Goal: Task Accomplishment & Management: Complete application form

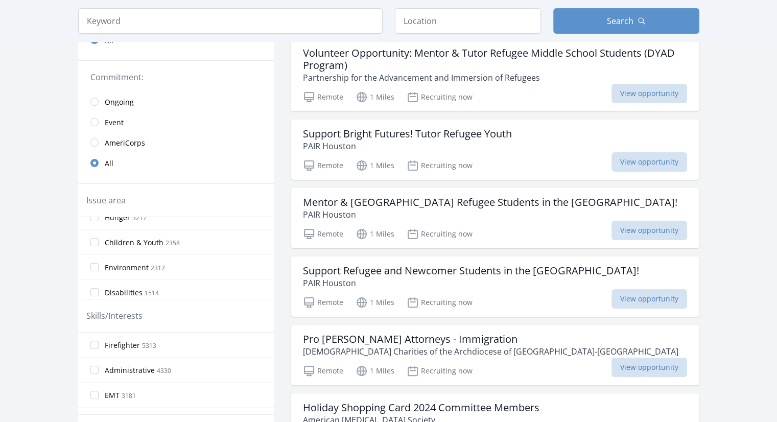
scroll to position [113, 0]
click at [115, 268] on span "Environment" at bounding box center [127, 267] width 44 height 10
click at [99, 268] on input "Environment 2312" at bounding box center [94, 266] width 8 height 8
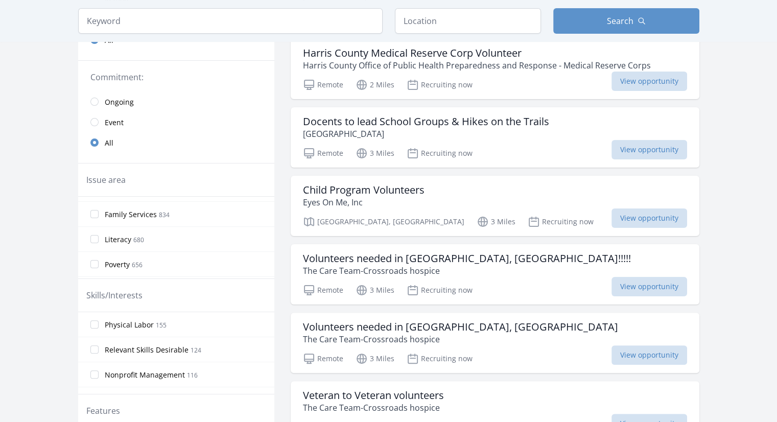
scroll to position [333, 0]
click at [170, 199] on span "Disaster Response & Recovery" at bounding box center [156, 202] width 103 height 10
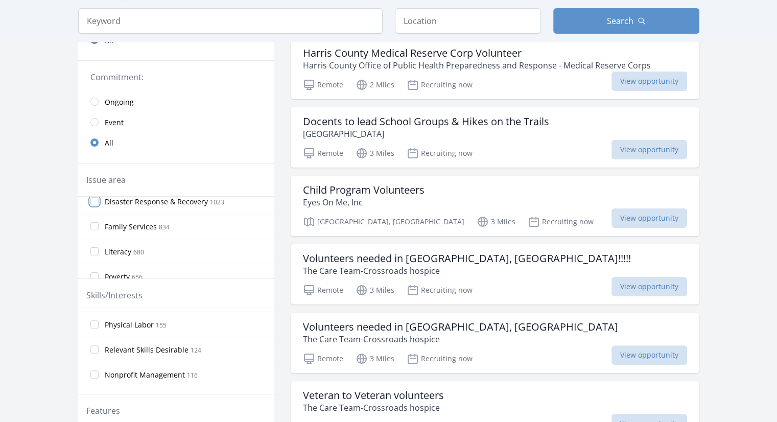
click at [99, 199] on input "Disaster Response & Recovery 1023" at bounding box center [94, 201] width 8 height 8
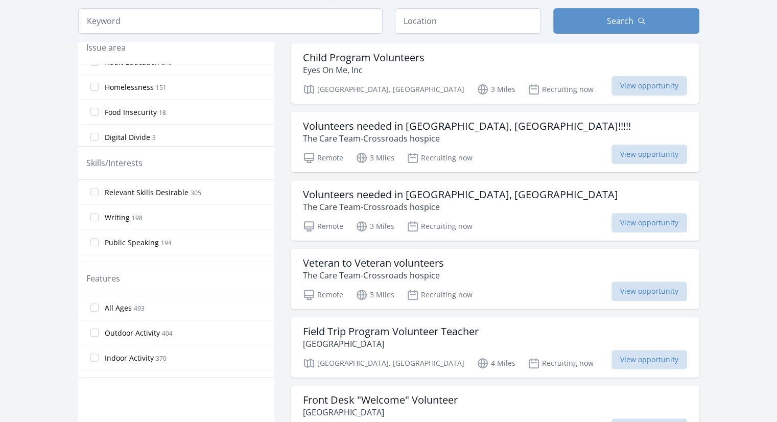
scroll to position [312, 0]
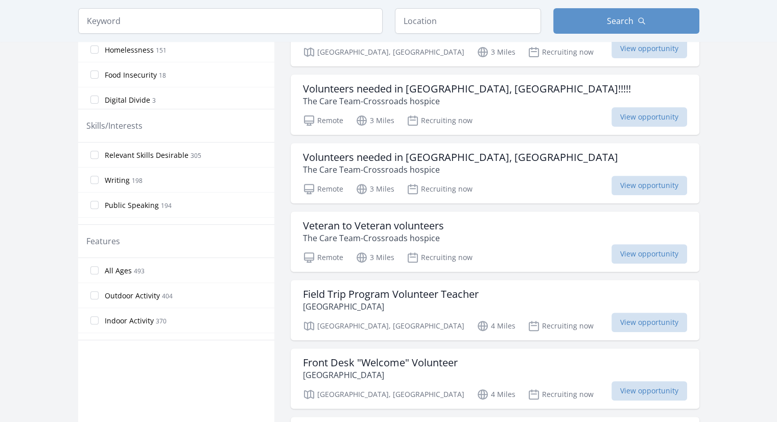
scroll to position [349, 0]
click at [97, 319] on input "Indoor Activity 370" at bounding box center [94, 320] width 8 height 8
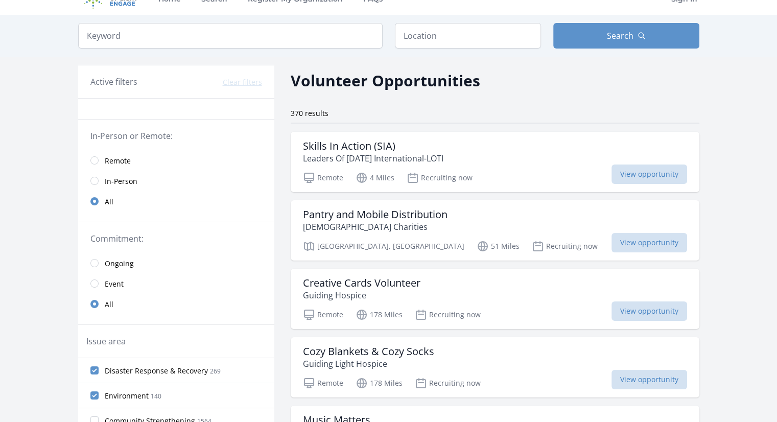
scroll to position [0, 0]
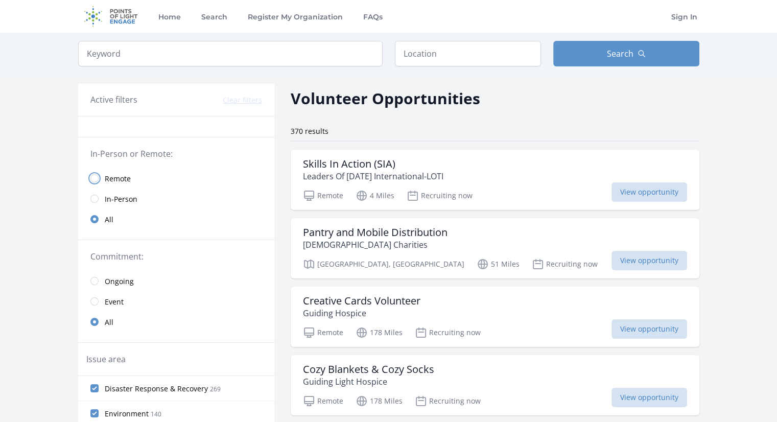
click at [93, 179] on input "radio" at bounding box center [94, 178] width 8 height 8
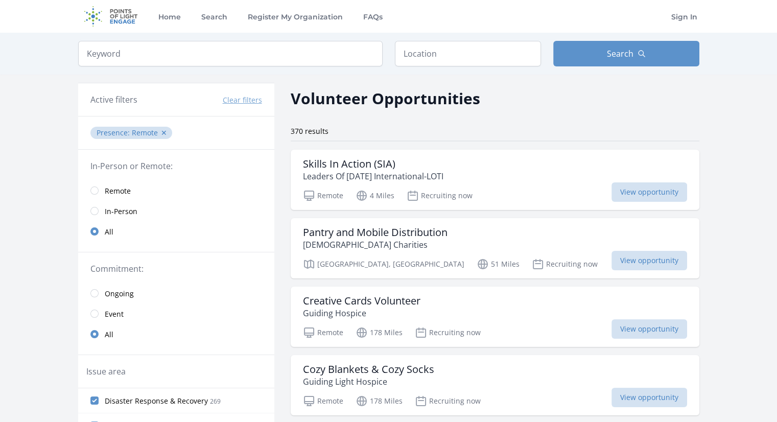
scroll to position [31, 0]
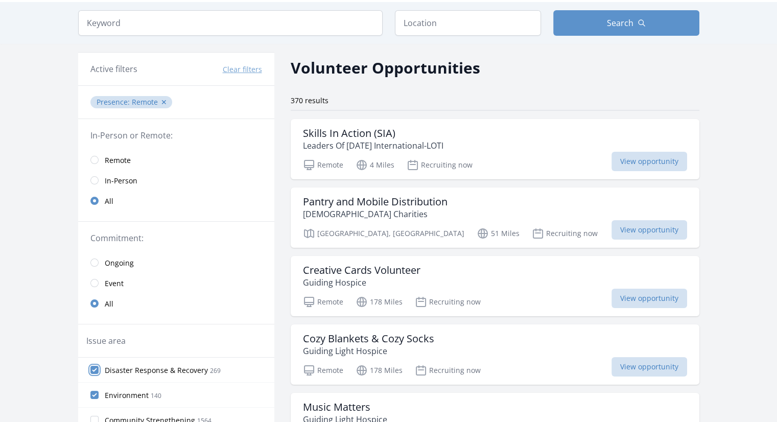
click at [94, 367] on input "Disaster Response & Recovery 269" at bounding box center [94, 370] width 8 height 8
click at [96, 370] on input "Disaster Response & Recovery 269" at bounding box center [94, 370] width 8 height 8
click at [94, 370] on input "Disaster Response & Recovery 269" at bounding box center [94, 370] width 8 height 8
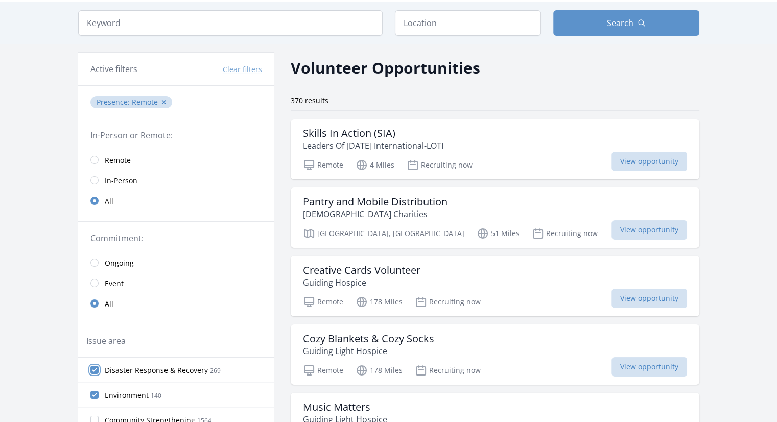
click at [94, 370] on input "Disaster Response & Recovery 269" at bounding box center [94, 370] width 8 height 8
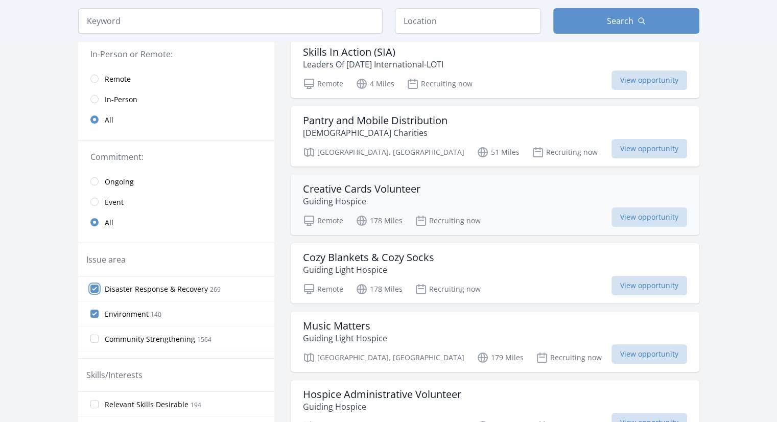
scroll to position [106, 0]
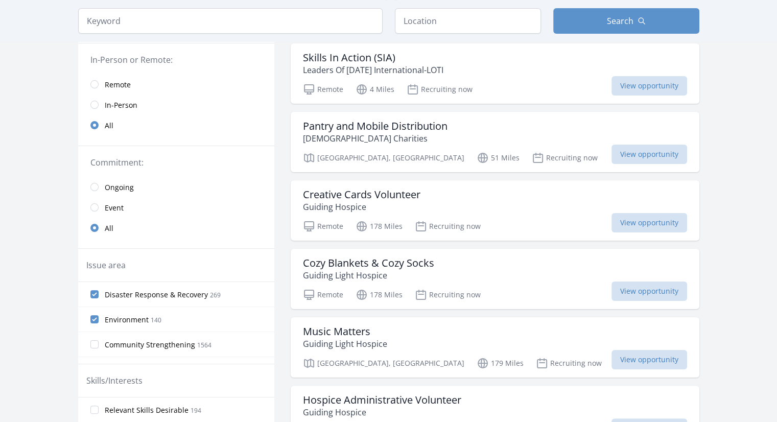
click at [102, 297] on label "Disaster Response & Recovery 269" at bounding box center [176, 294] width 196 height 20
click at [99, 297] on input "Disaster Response & Recovery 269" at bounding box center [94, 294] width 8 height 8
click at [118, 295] on span "Disaster Response & Recovery" at bounding box center [156, 295] width 103 height 10
click at [99, 295] on input "Disaster Response & Recovery 269" at bounding box center [94, 294] width 8 height 8
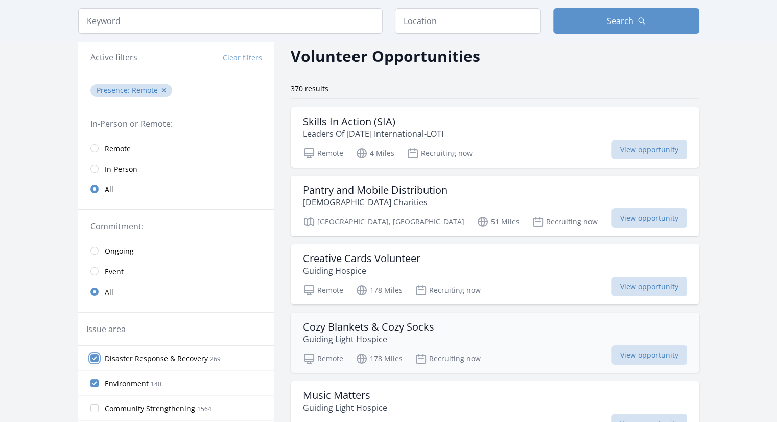
scroll to position [0, 0]
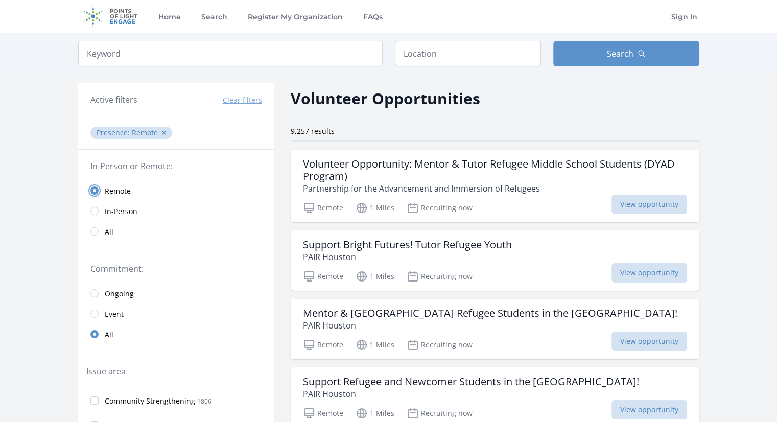
click at [94, 194] on input "radio" at bounding box center [94, 190] width 8 height 8
click at [108, 187] on span "Remote" at bounding box center [118, 191] width 26 height 10
click at [105, 227] on span "All" at bounding box center [109, 232] width 9 height 10
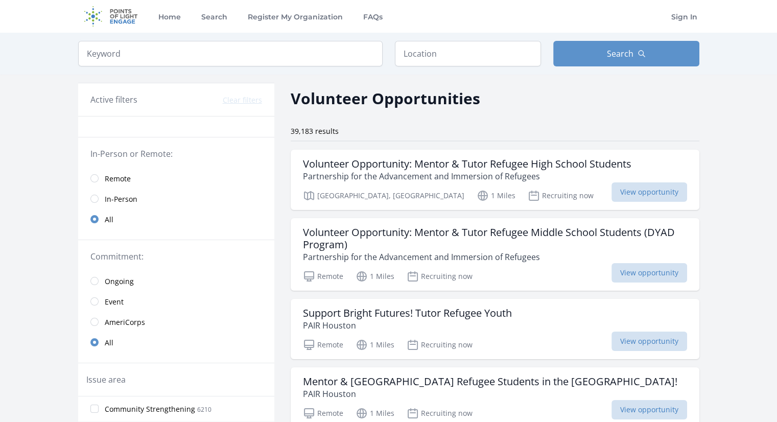
click at [110, 178] on span "Remote" at bounding box center [118, 179] width 26 height 10
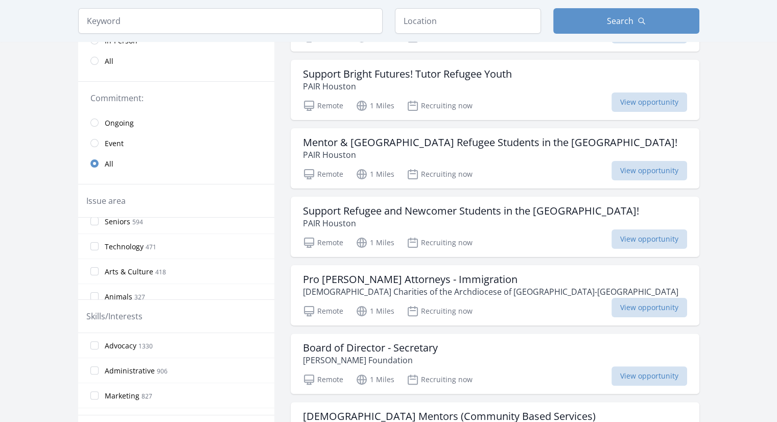
scroll to position [208, 0]
click at [118, 272] on span "Environment" at bounding box center [127, 273] width 44 height 10
click at [99, 272] on input "Environment 262" at bounding box center [94, 272] width 8 height 8
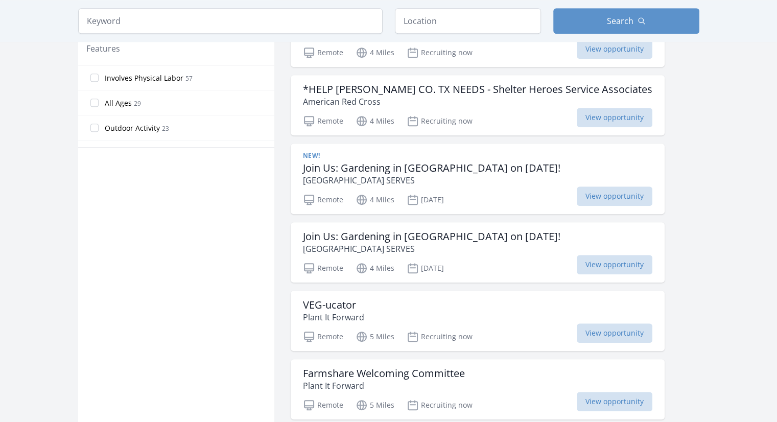
scroll to position [555, 0]
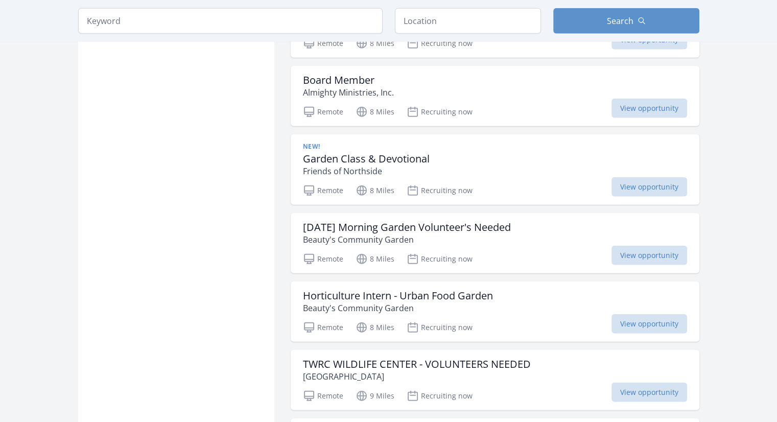
scroll to position [2434, 0]
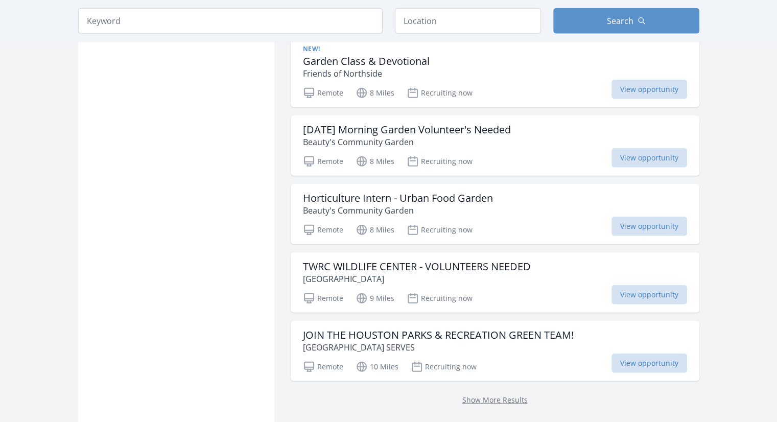
scroll to position [2566, 0]
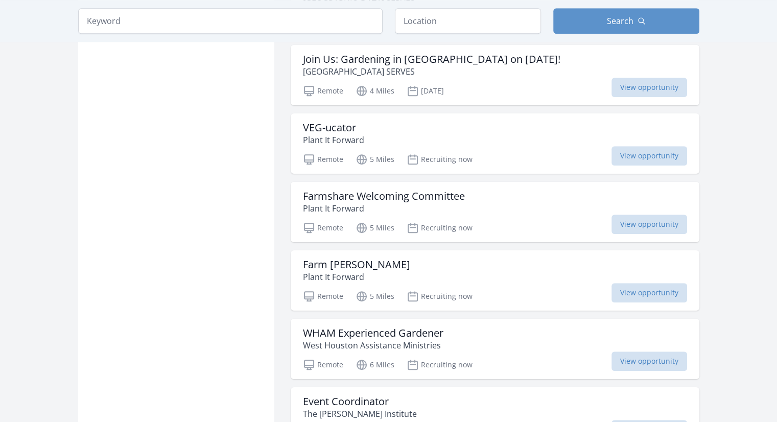
scroll to position [730, 0]
click at [387, 191] on h3 "Farmshare Welcoming Committee" at bounding box center [384, 197] width 162 height 12
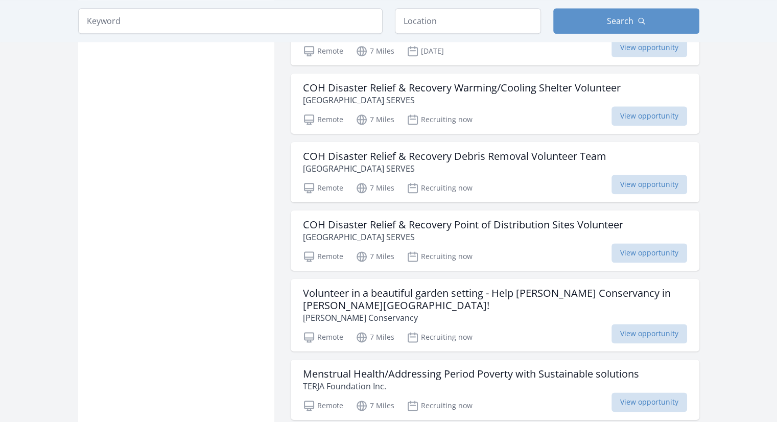
scroll to position [1249, 0]
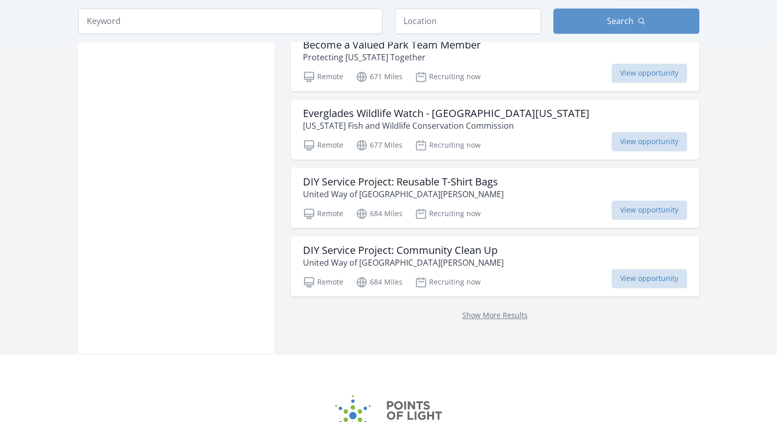
scroll to position [5491, 0]
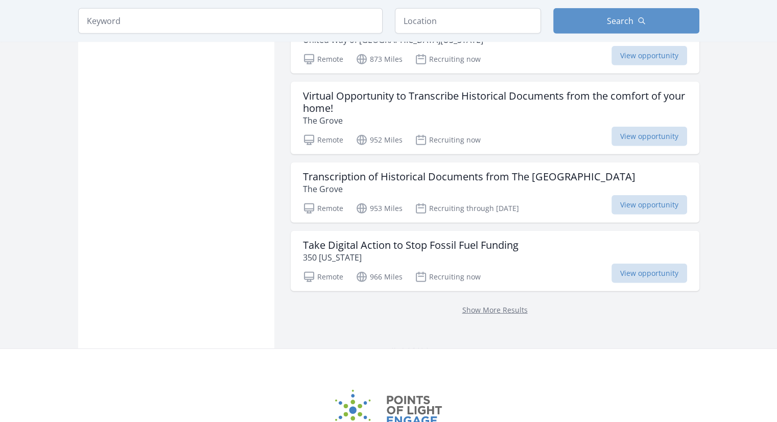
scroll to position [6880, 0]
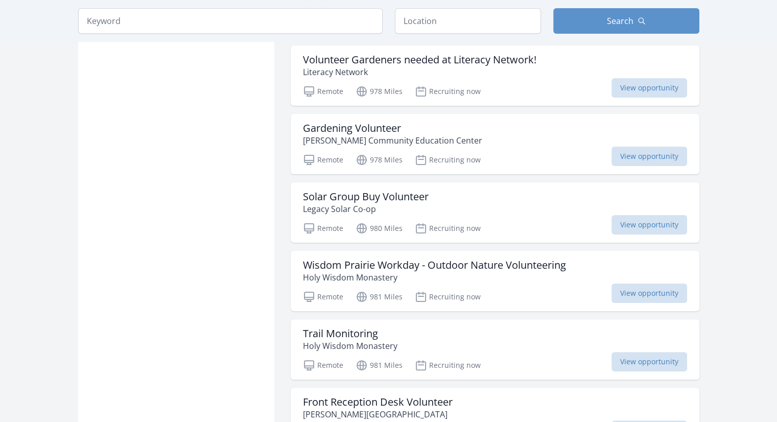
scroll to position [7990, 0]
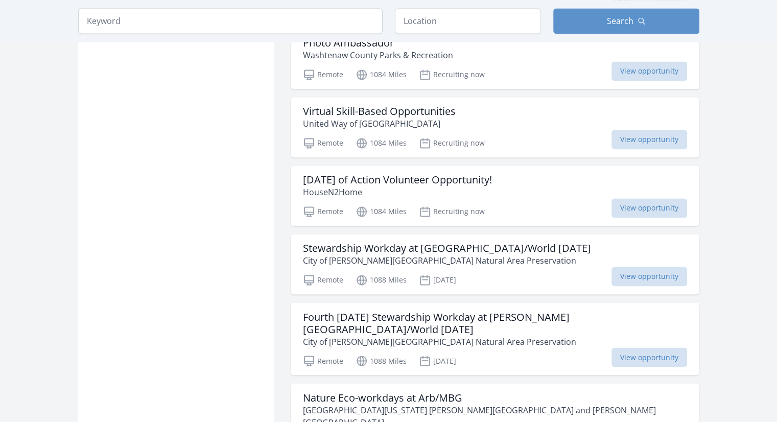
scroll to position [9423, 0]
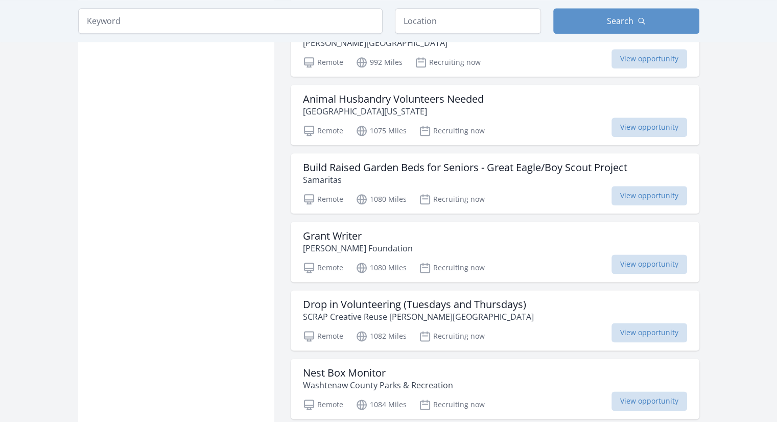
scroll to position [8992, 0]
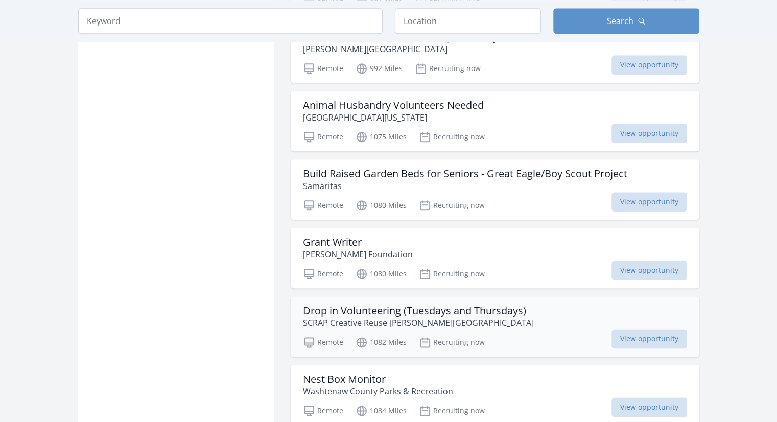
click at [337, 304] on h3 "Drop in Volunteering (Tuesdays and Thursdays)" at bounding box center [418, 310] width 231 height 12
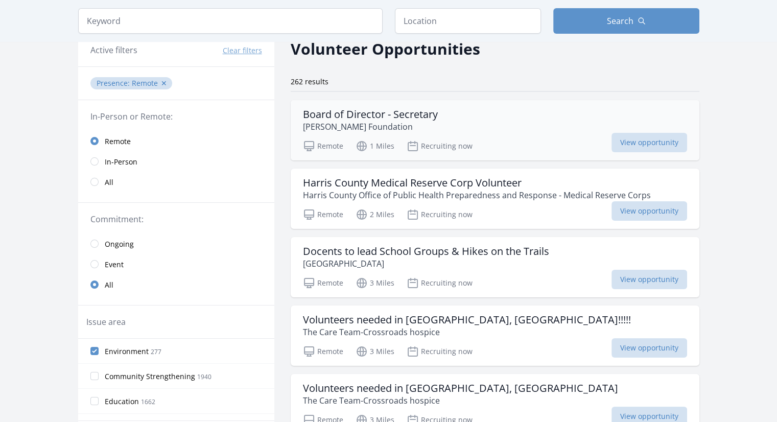
scroll to position [0, 0]
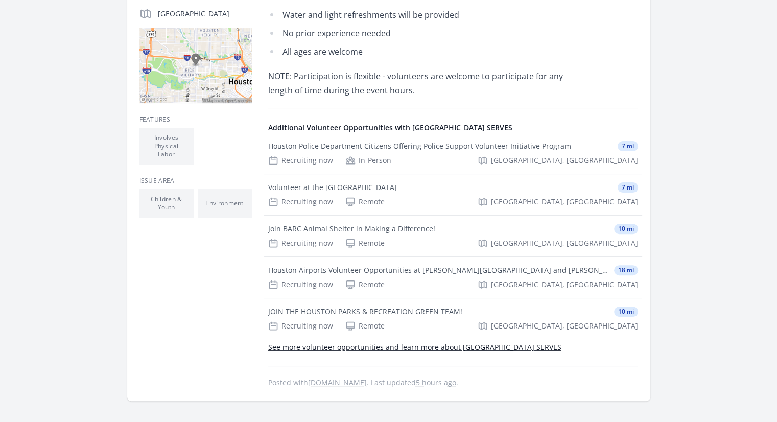
scroll to position [258, 0]
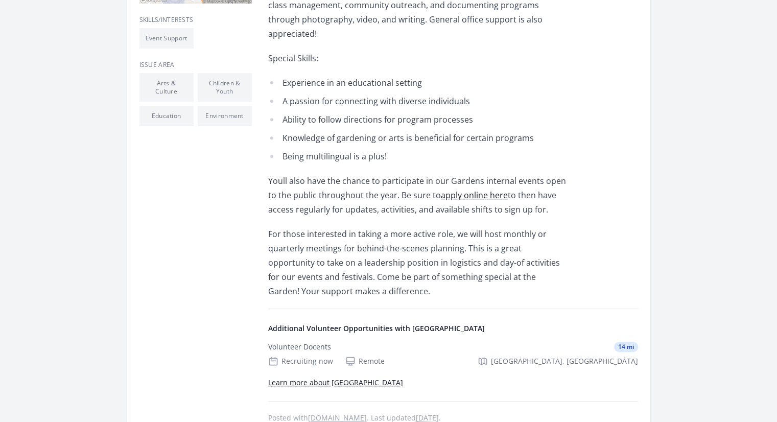
scroll to position [386, 0]
click at [476, 189] on link "apply online here" at bounding box center [474, 194] width 67 height 11
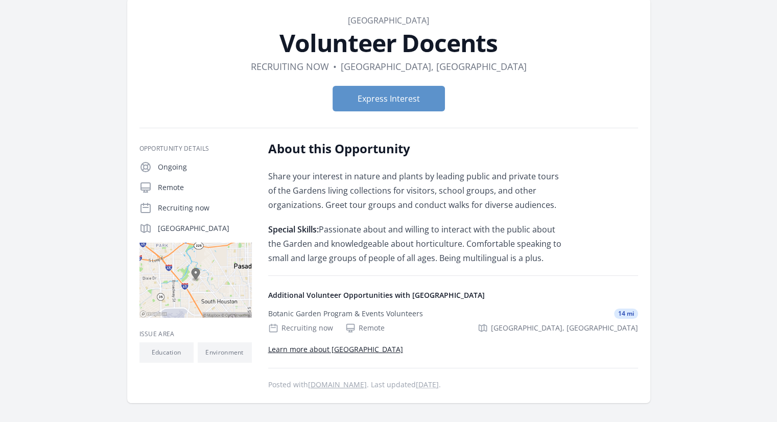
scroll to position [48, 0]
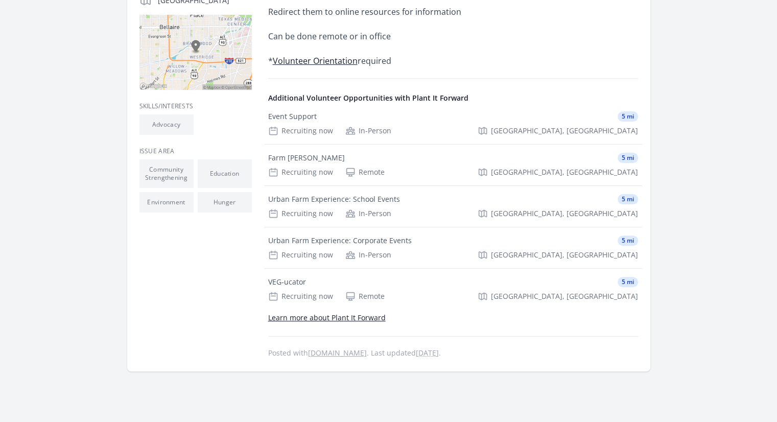
scroll to position [312, 0]
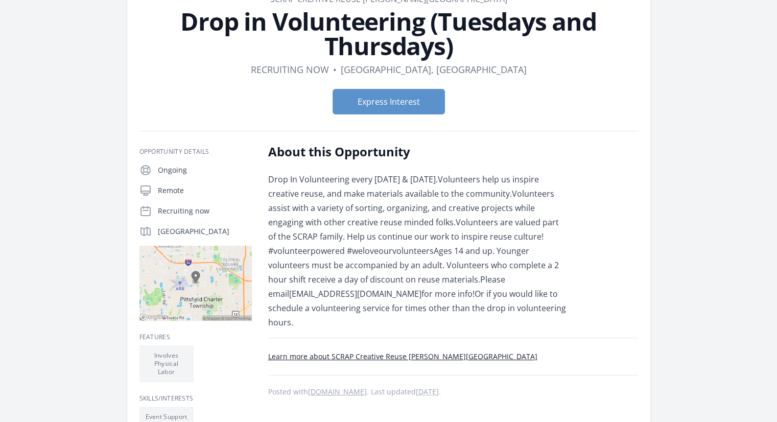
scroll to position [67, 0]
